Goal: Task Accomplishment & Management: Manage account settings

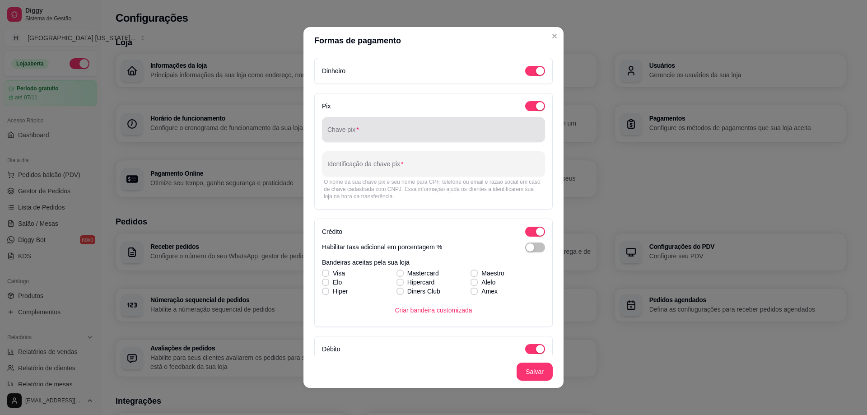
click at [366, 129] on input "Chave pix" at bounding box center [433, 133] width 212 height 9
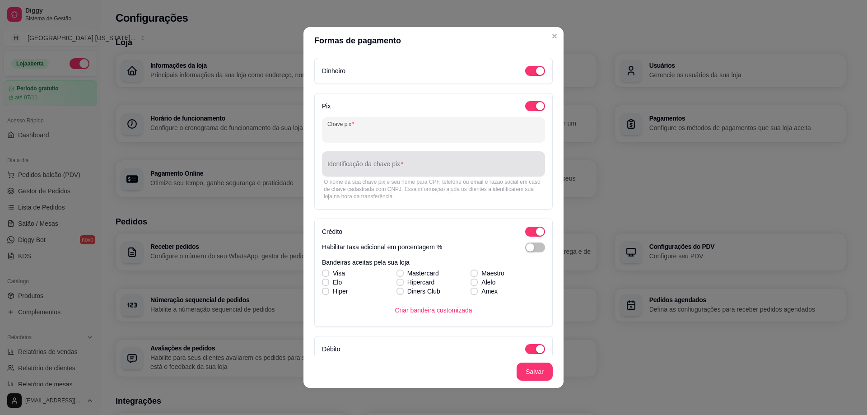
paste input "11 997062342"
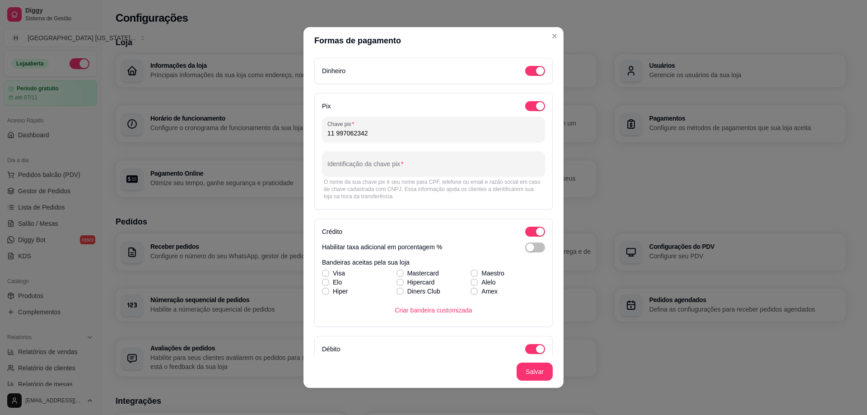
click at [329, 133] on input "11 997062342" at bounding box center [433, 133] width 212 height 9
click at [371, 134] on input "(11) 997062342" at bounding box center [433, 133] width 212 height 9
drag, startPoint x: 371, startPoint y: 134, endPoint x: 309, endPoint y: 142, distance: 61.9
click at [309, 142] on div "Dinheiro Pix Chave pix (11) 99706-2342 Identificação da chave pix O nome da sua…" at bounding box center [433, 204] width 260 height 301
type input "(11) 99706-2342"
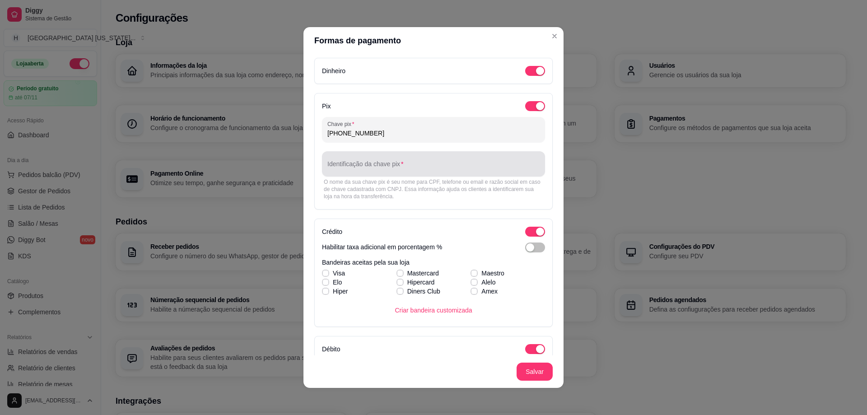
click at [379, 162] on div at bounding box center [433, 164] width 212 height 18
paste input "Sirleide da Silva Evangelista"
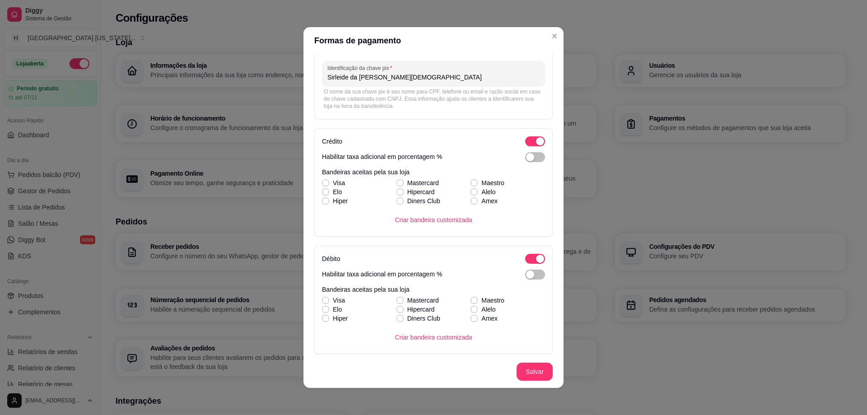
scroll to position [135, 0]
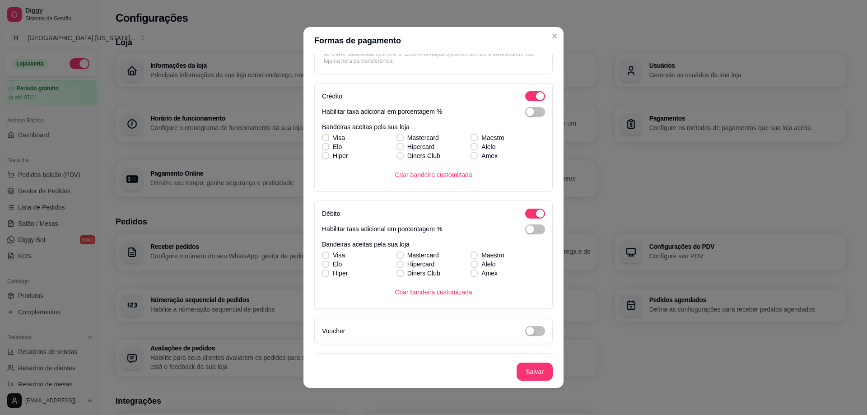
type input "Sirleide da Silva Evangelista"
